Goal: Task Accomplishment & Management: Use online tool/utility

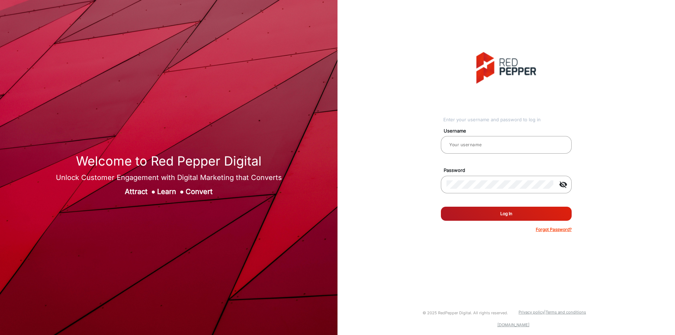
type input "[PERSON_NAME]"
click at [501, 215] on button "Log In" at bounding box center [506, 214] width 131 height 14
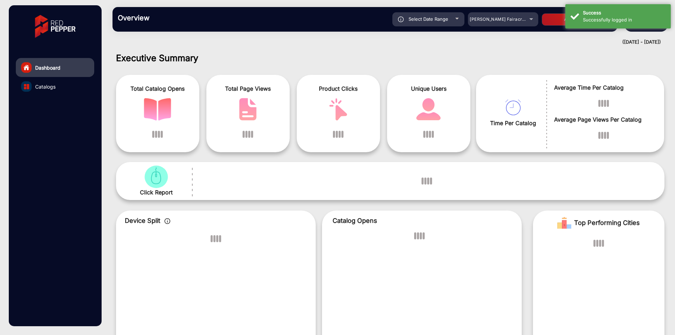
scroll to position [5, 0]
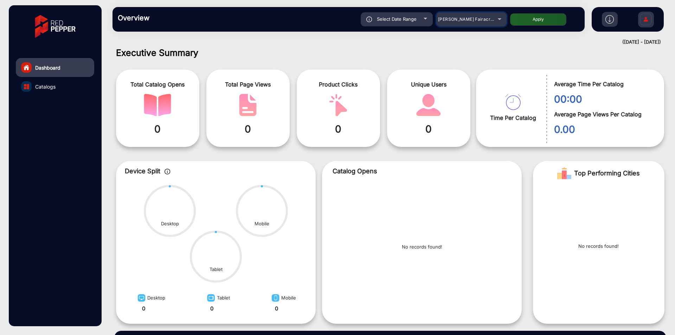
click at [470, 18] on span "[PERSON_NAME] Fairacre Farms" at bounding box center [473, 19] width 70 height 5
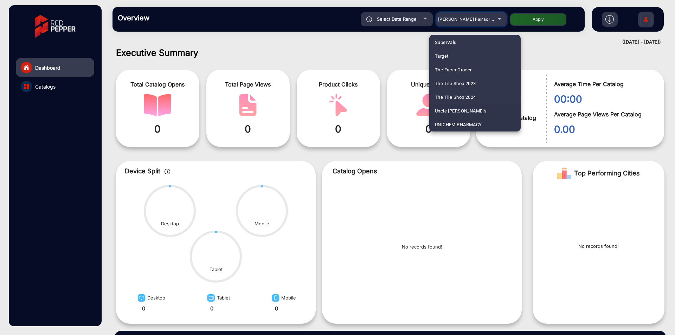
scroll to position [1089, 0]
click at [389, 47] on div at bounding box center [337, 167] width 675 height 335
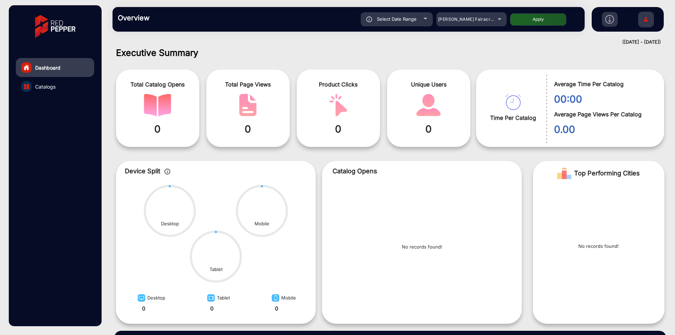
click at [396, 20] on span "Select Date Range" at bounding box center [397, 19] width 40 height 6
type input "[DATE]"
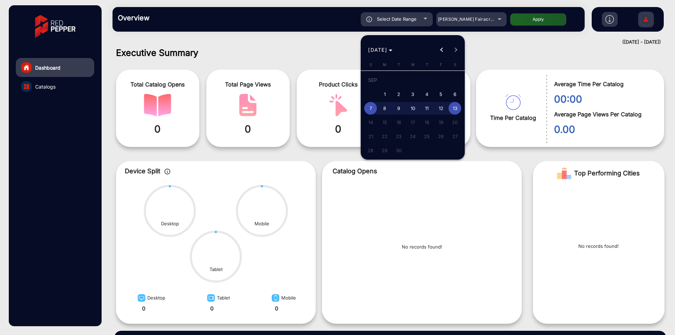
click at [489, 74] on div at bounding box center [337, 167] width 675 height 335
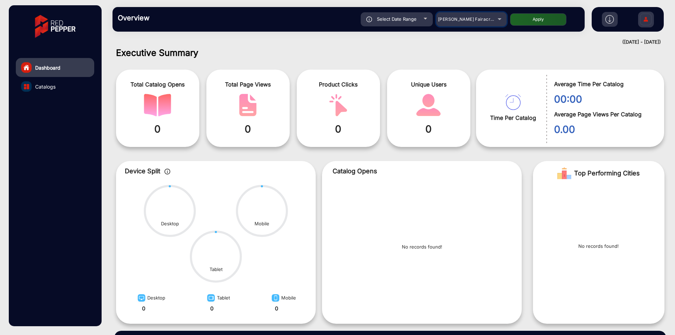
click at [477, 22] on div "Adams Fairacre Farms" at bounding box center [466, 19] width 56 height 8
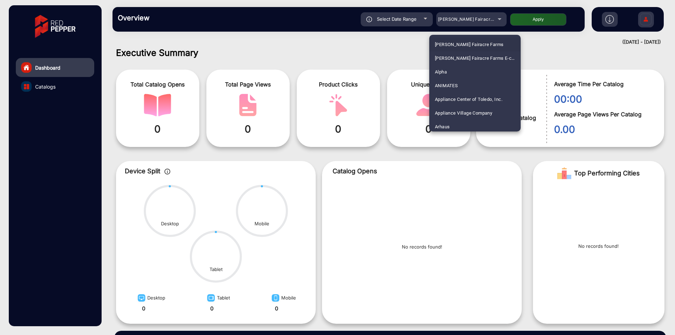
click at [469, 26] on div at bounding box center [337, 167] width 675 height 335
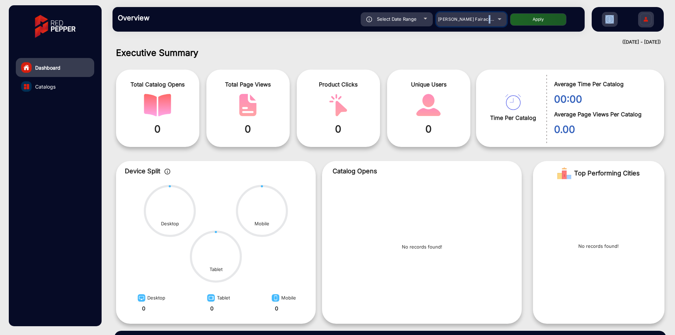
click at [470, 25] on mat-select "Adams Fairacre Farms" at bounding box center [472, 19] width 70 height 14
click at [471, 24] on mat-select "Adams Fairacre Farms" at bounding box center [472, 19] width 70 height 14
click at [472, 22] on div "Adams Fairacre Farms" at bounding box center [466, 19] width 56 height 8
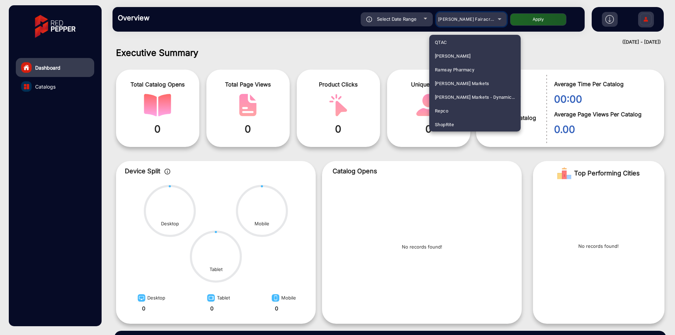
scroll to position [825, 0]
click at [459, 110] on mat-option "ShopRite" at bounding box center [475, 111] width 91 height 14
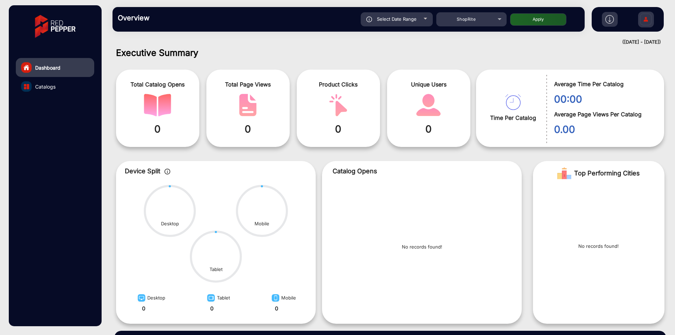
click at [536, 12] on div "Select Date Range 9/7/2025 9/7/2025 – 9/13/2025 9/13/2025 ShopRite Apply" at bounding box center [372, 19] width 416 height 14
click at [536, 16] on button "Apply" at bounding box center [538, 19] width 56 height 12
type input "9/7/2025"
type input "9/13/2025"
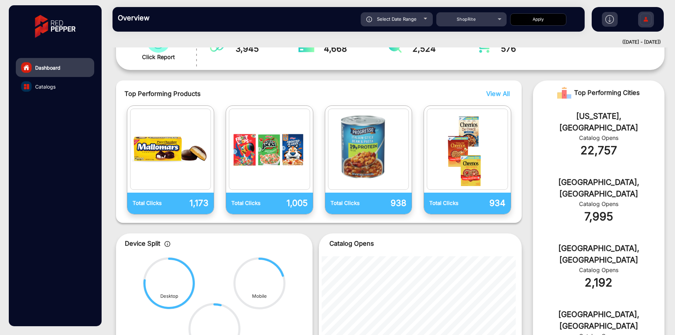
scroll to position [141, 0]
click at [506, 96] on span "View All" at bounding box center [499, 93] width 24 height 7
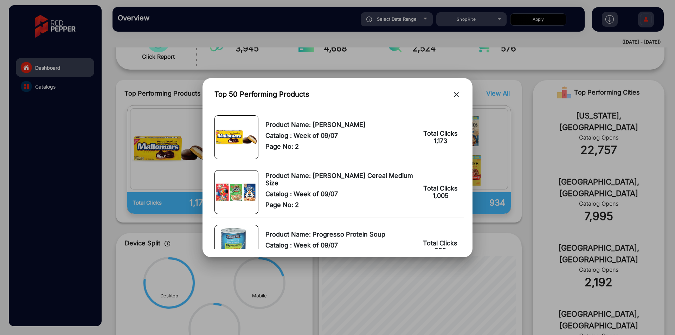
click at [458, 94] on mat-icon "close" at bounding box center [456, 94] width 8 height 8
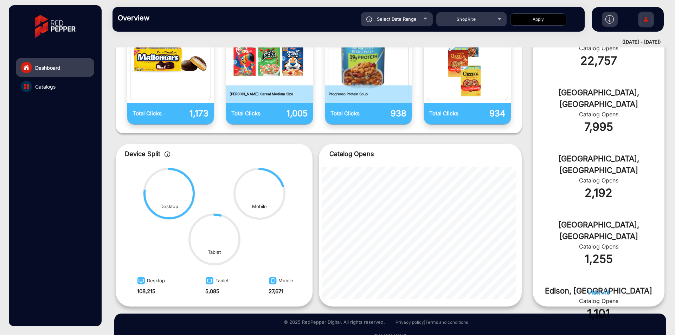
scroll to position [246, 0]
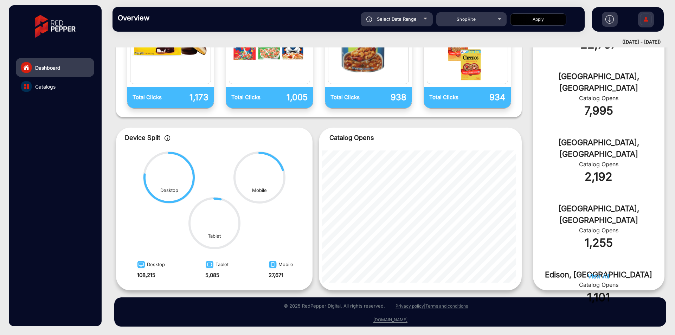
click at [40, 82] on link "Catalogs" at bounding box center [55, 86] width 78 height 19
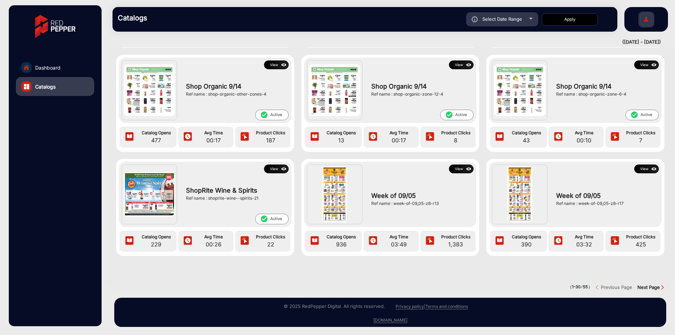
scroll to position [861, 0]
click at [649, 284] on strong "Next Page" at bounding box center [649, 287] width 23 height 6
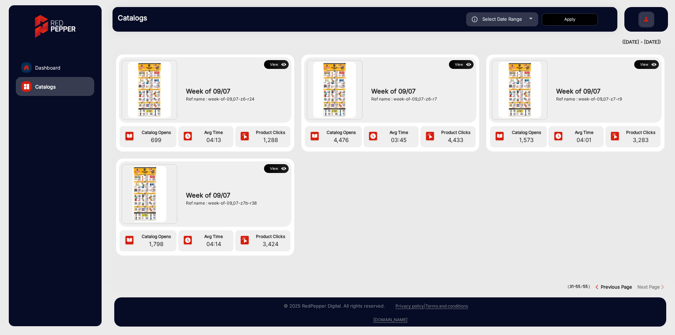
click at [604, 284] on strong "Previous Page" at bounding box center [616, 287] width 31 height 6
